Goal: Transaction & Acquisition: Purchase product/service

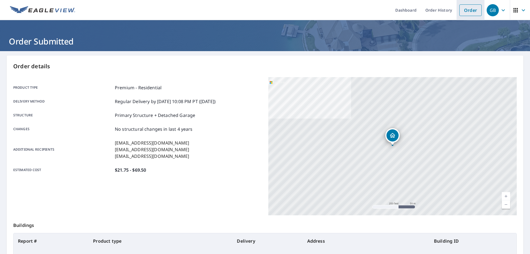
click at [468, 11] on link "Order" at bounding box center [471, 10] width 22 height 12
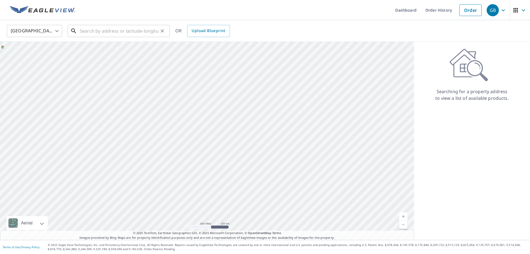
click at [135, 33] on input "text" at bounding box center [119, 30] width 79 height 15
paste input "[STREET_ADDRESS]"
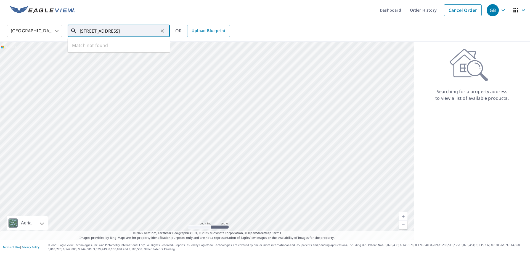
scroll to position [0, 22]
click at [111, 50] on span "[STREET_ADDRESS]" at bounding box center [122, 47] width 87 height 7
type input "[STREET_ADDRESS]"
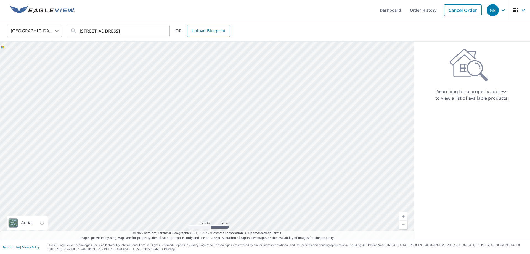
scroll to position [0, 0]
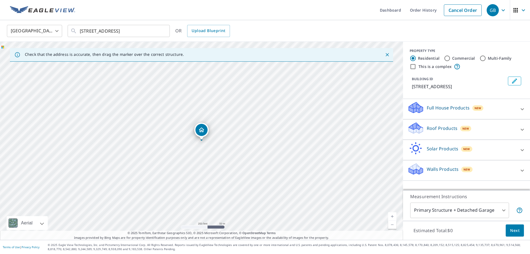
click at [440, 123] on div "Roof Products New" at bounding box center [462, 130] width 108 height 16
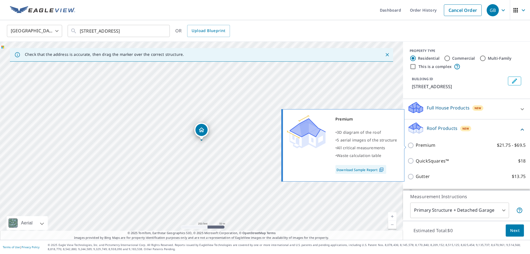
click at [427, 146] on p "Premium" at bounding box center [426, 145] width 20 height 7
click at [416, 146] on input "Premium $21.75 - $69.5" at bounding box center [412, 145] width 8 height 7
checkbox input "true"
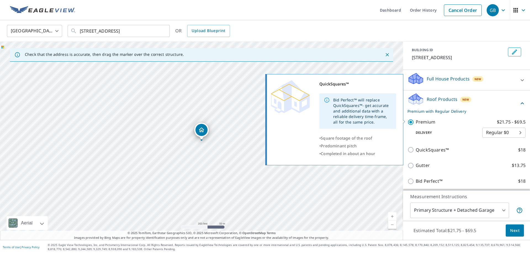
scroll to position [72, 0]
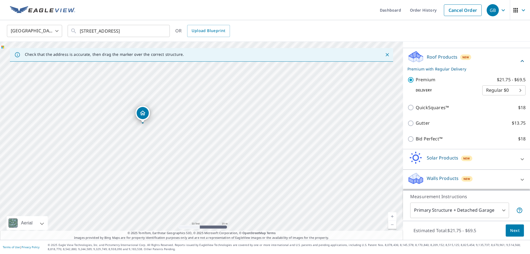
drag, startPoint x: 140, startPoint y: 107, endPoint x: 153, endPoint y: 130, distance: 26.7
click at [153, 130] on div "[STREET_ADDRESS]" at bounding box center [201, 141] width 403 height 198
click at [513, 231] on span "Next" at bounding box center [514, 230] width 9 height 7
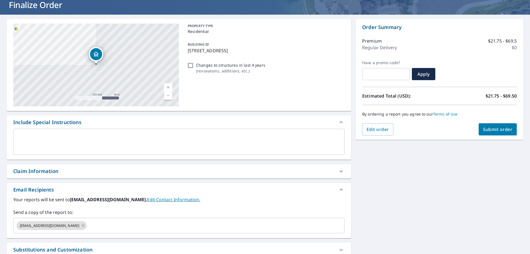
scroll to position [73, 0]
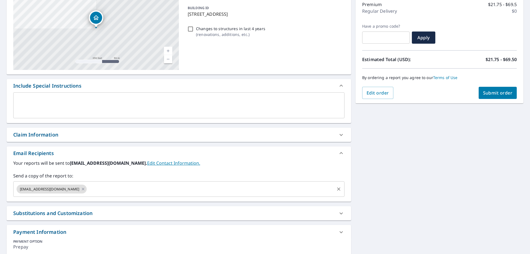
click at [152, 186] on input "text" at bounding box center [211, 189] width 246 height 10
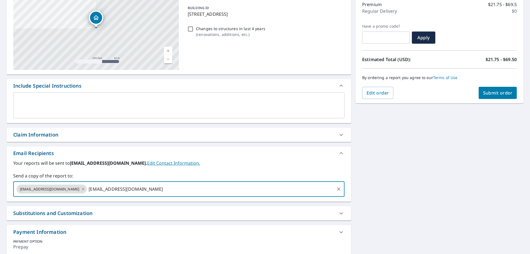
type input "[EMAIL_ADDRESS][DOMAIN_NAME]"
click at [489, 95] on span "Submit order" at bounding box center [498, 93] width 30 height 6
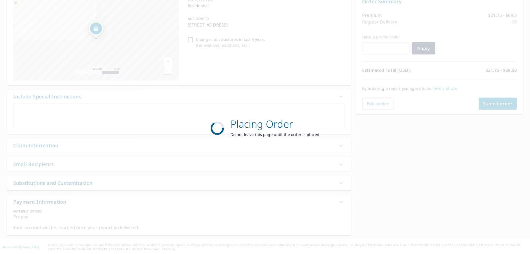
checkbox input "true"
